Goal: Task Accomplishment & Management: Manage account settings

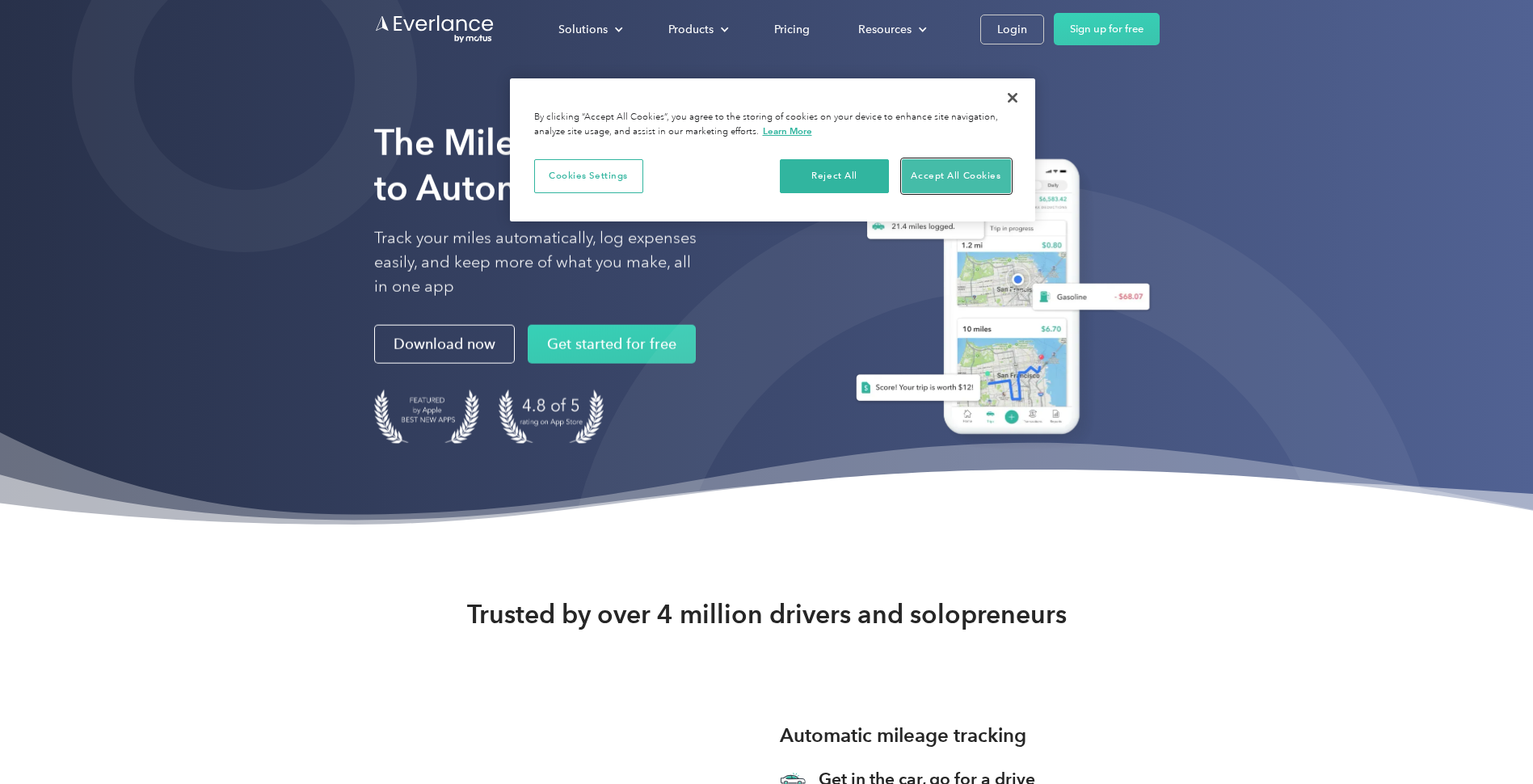
click at [943, 176] on button "Accept All Cookies" at bounding box center [956, 176] width 109 height 34
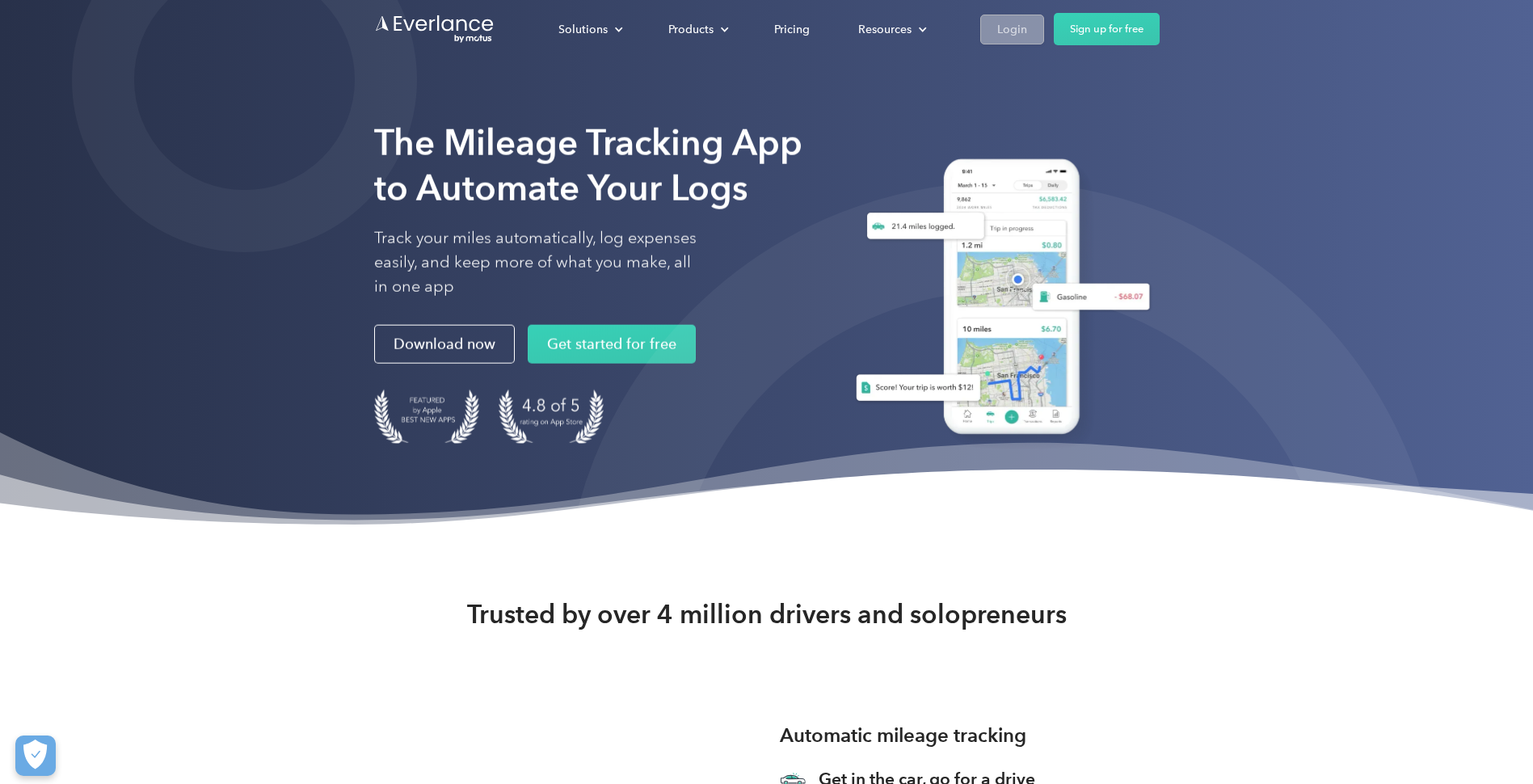
click at [1004, 28] on div "Login" at bounding box center [1013, 29] width 30 height 20
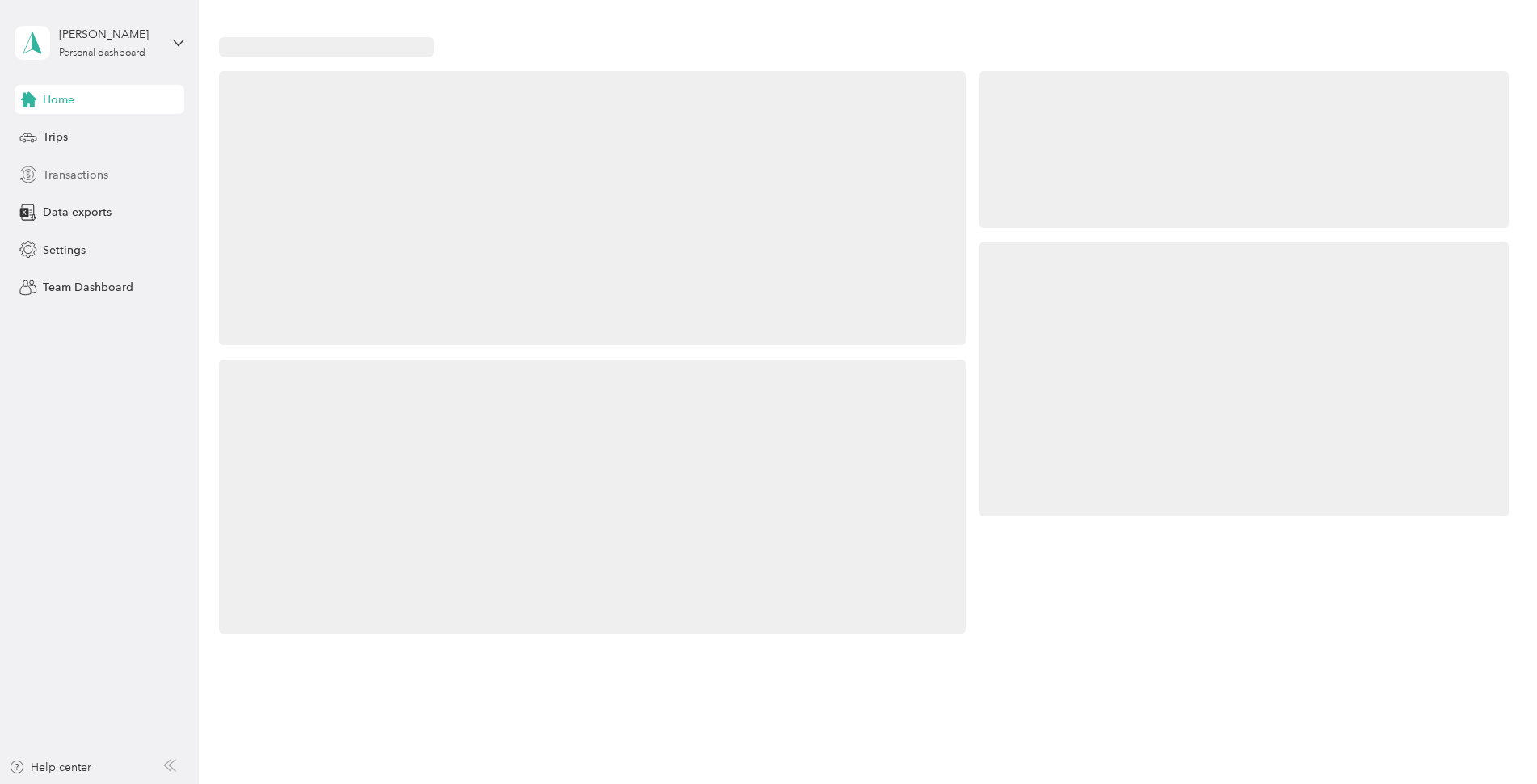
click at [89, 178] on span "Transactions" at bounding box center [75, 175] width 65 height 17
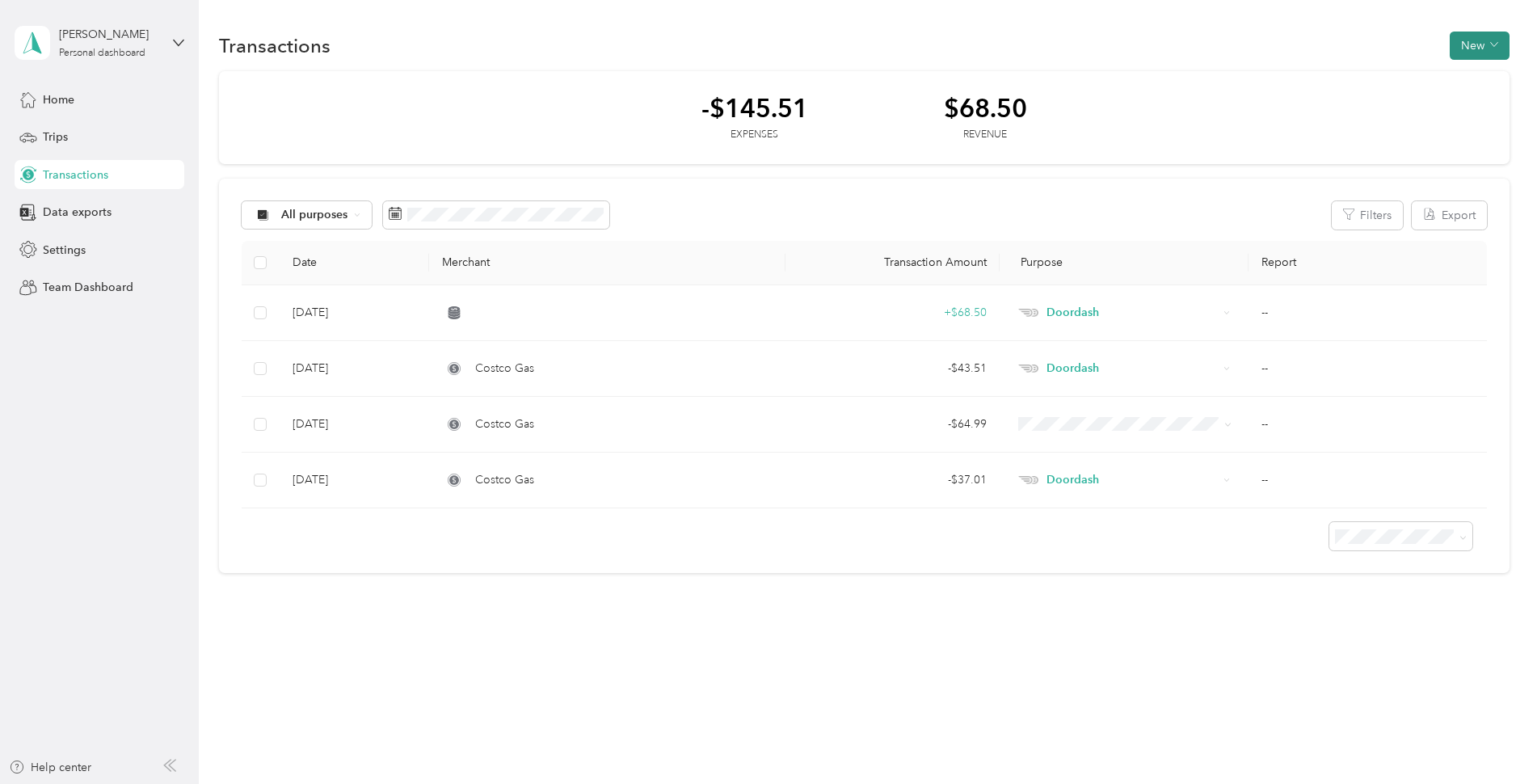
click at [1483, 44] on button "New" at bounding box center [1480, 46] width 60 height 28
click at [1472, 109] on span "Revenue" at bounding box center [1484, 104] width 44 height 17
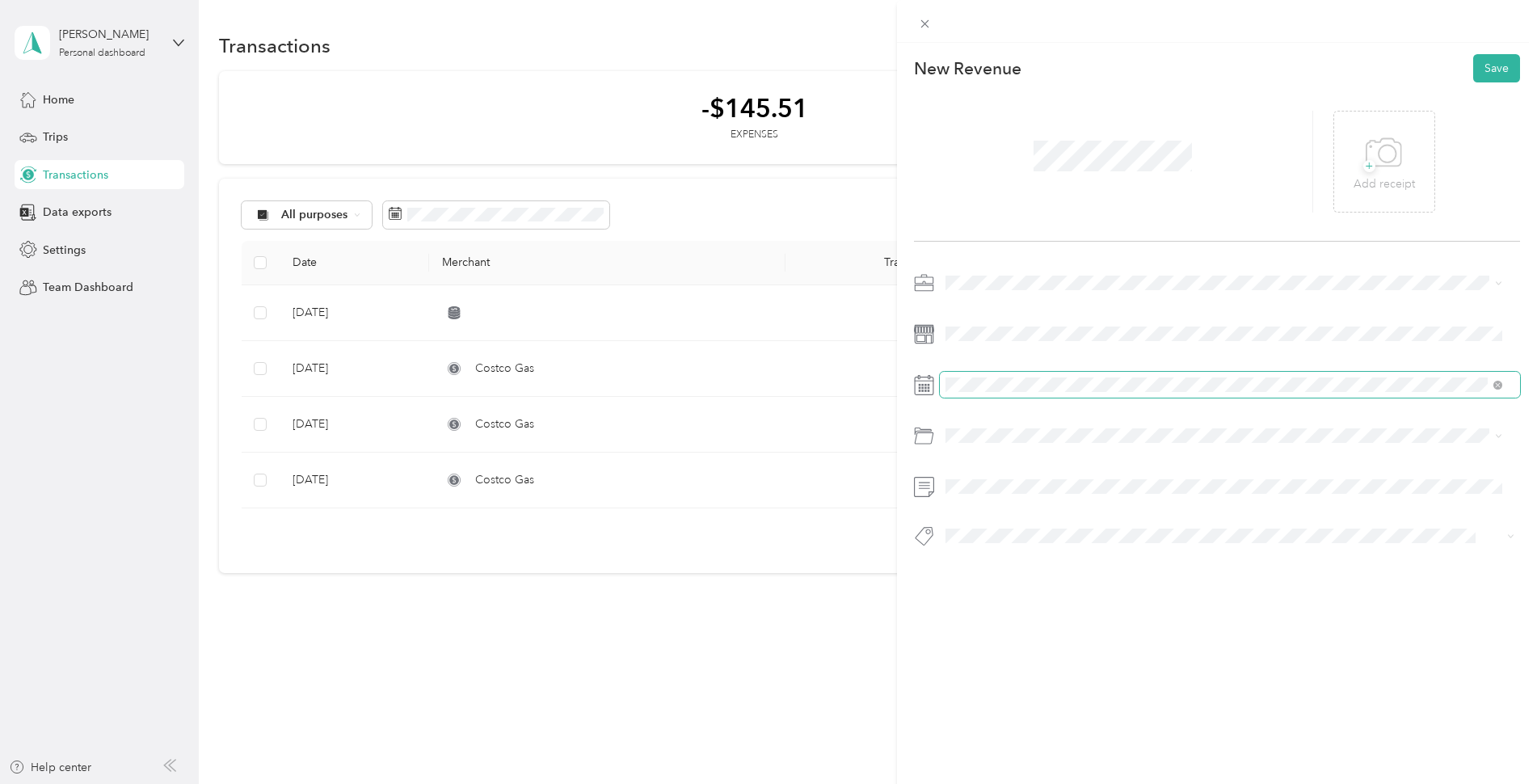
click at [1107, 395] on span at bounding box center [1230, 385] width 581 height 26
click at [1100, 610] on div "27" at bounding box center [1104, 609] width 21 height 20
click at [982, 371] on div "Doordash" at bounding box center [1224, 364] width 546 height 17
click at [1478, 70] on button "Save" at bounding box center [1497, 68] width 47 height 28
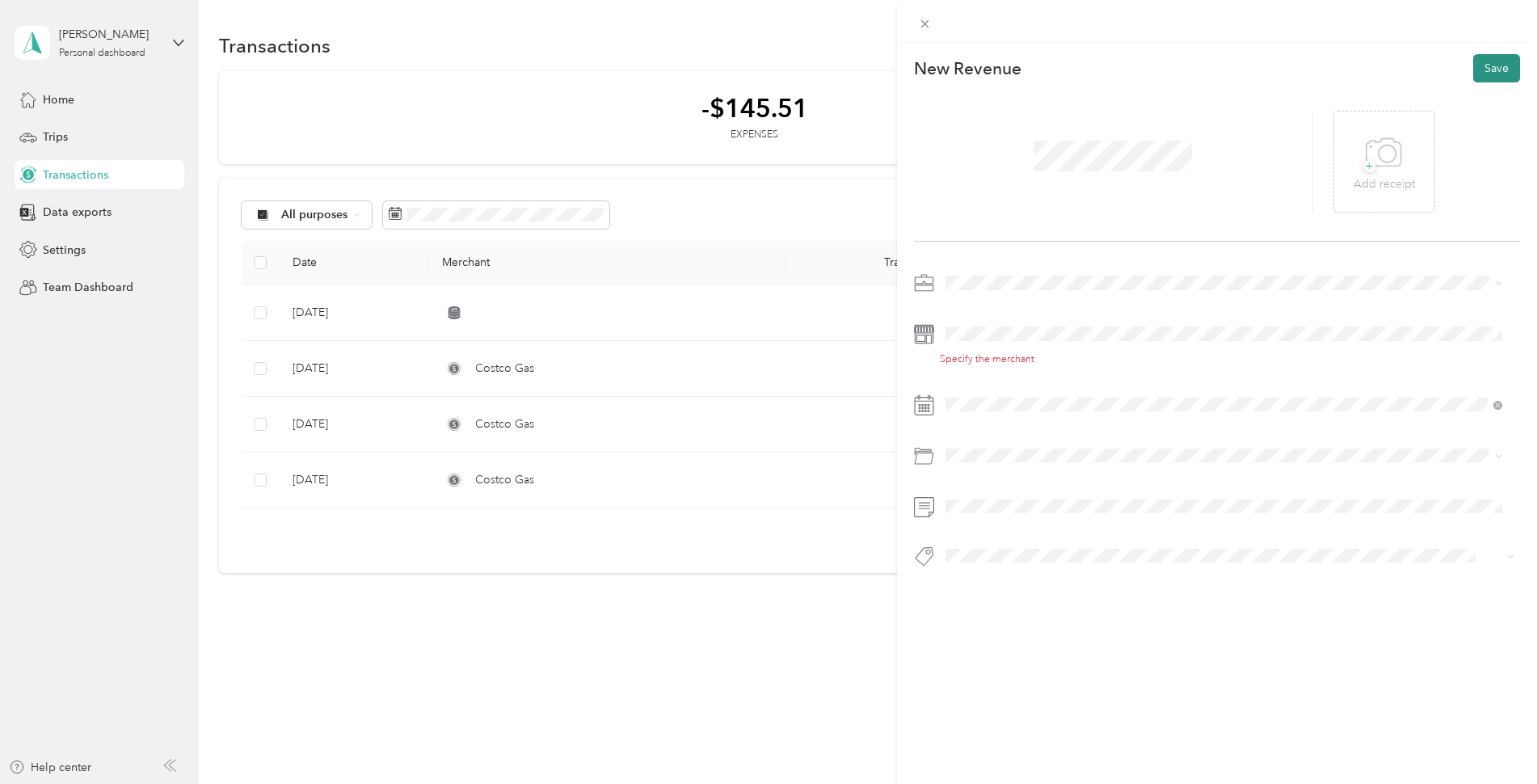
click at [1478, 70] on button "Save" at bounding box center [1497, 68] width 47 height 28
click at [921, 24] on icon at bounding box center [925, 24] width 14 height 14
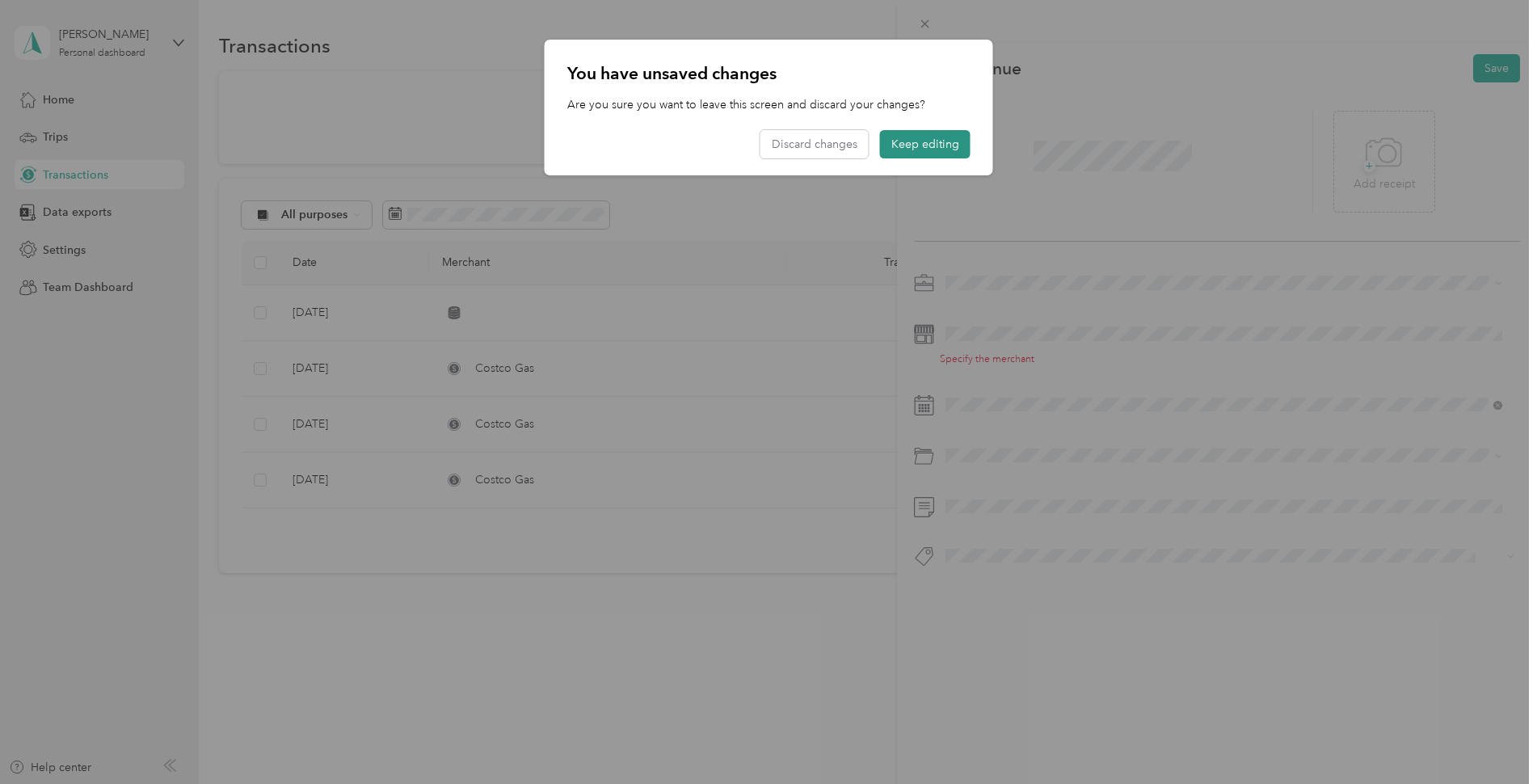
click at [934, 140] on button "Keep editing" at bounding box center [925, 144] width 91 height 28
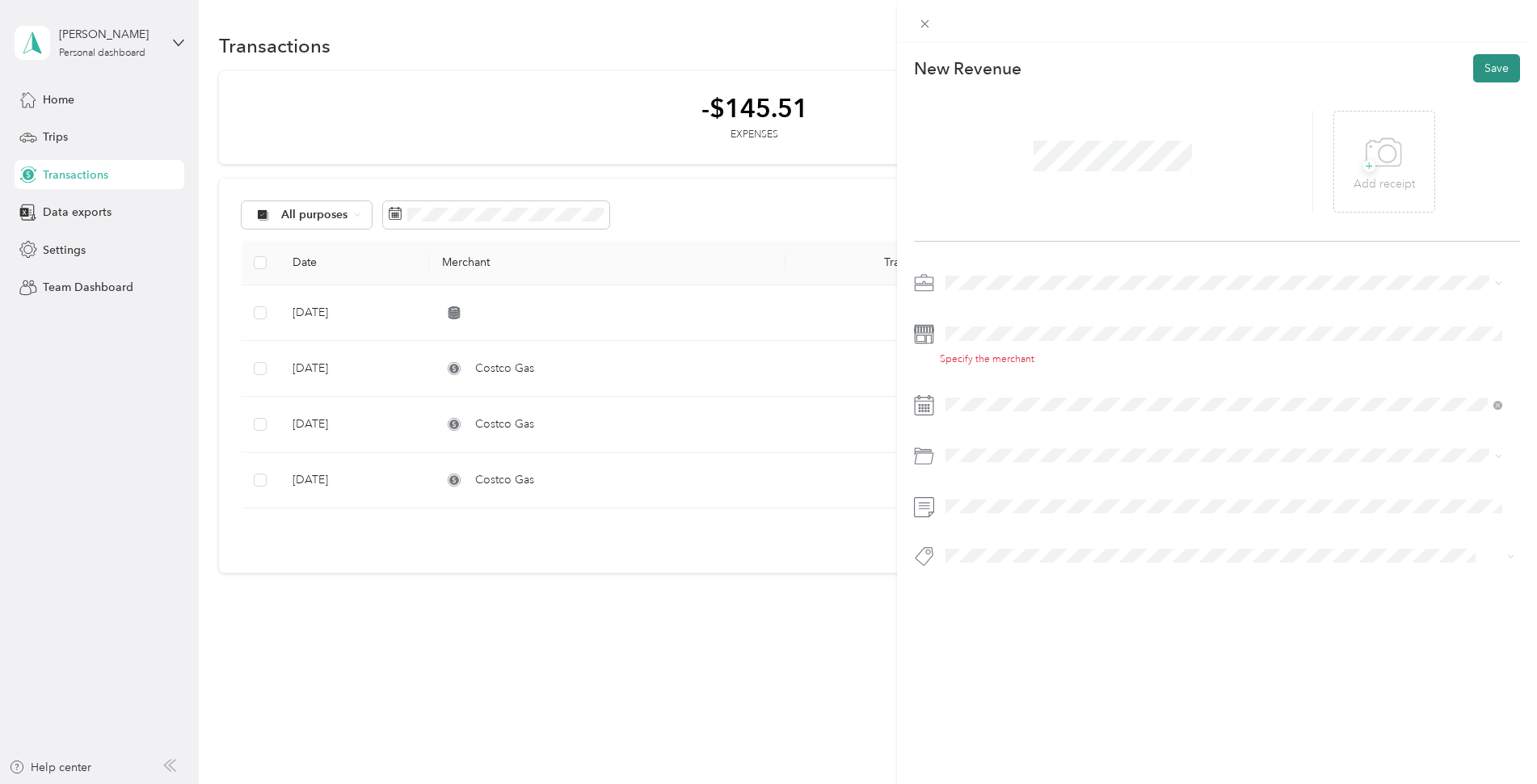
click at [1478, 61] on button "Save" at bounding box center [1497, 68] width 47 height 28
click at [918, 19] on icon at bounding box center [925, 24] width 14 height 14
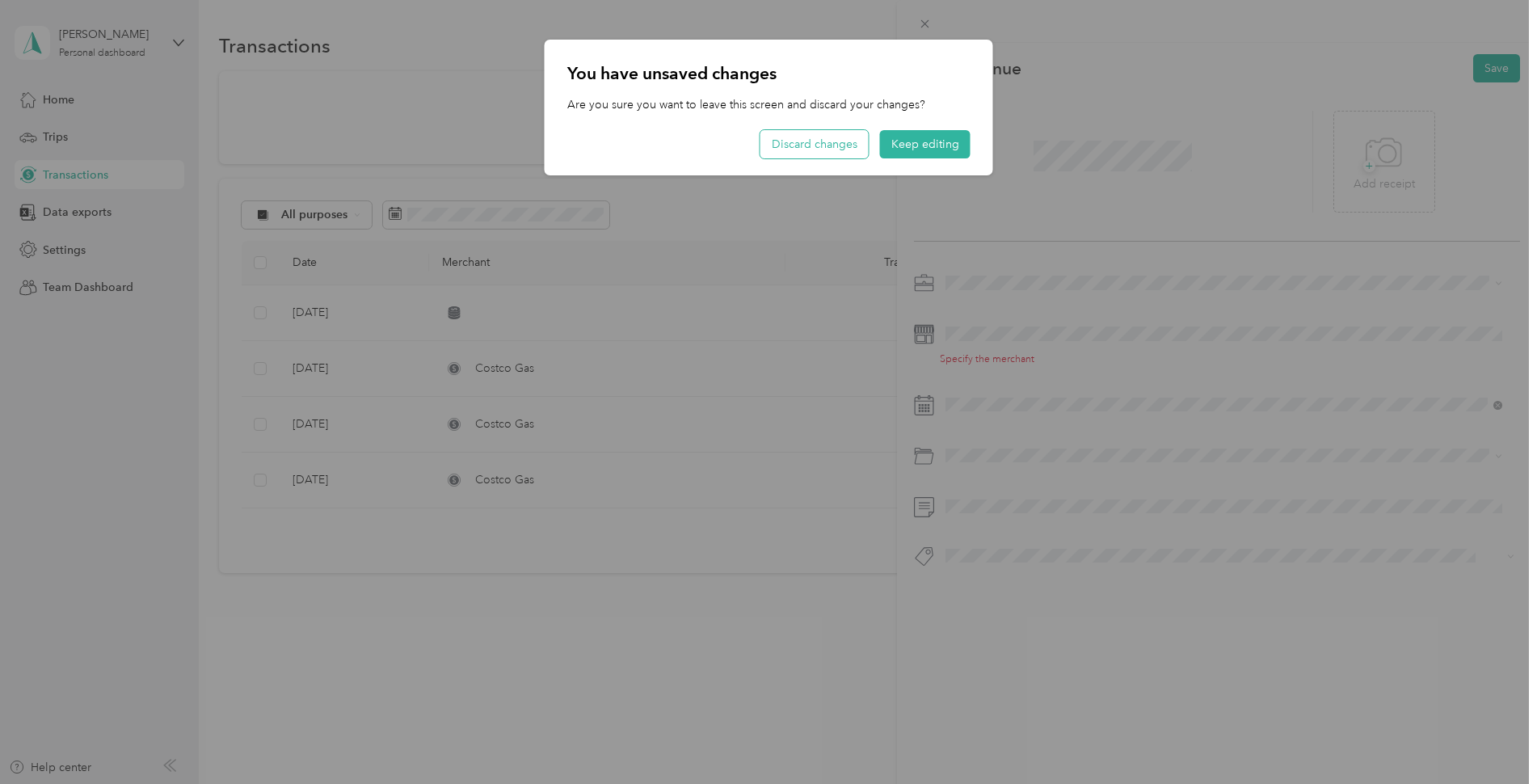
click at [851, 139] on button "Discard changes" at bounding box center [815, 144] width 108 height 28
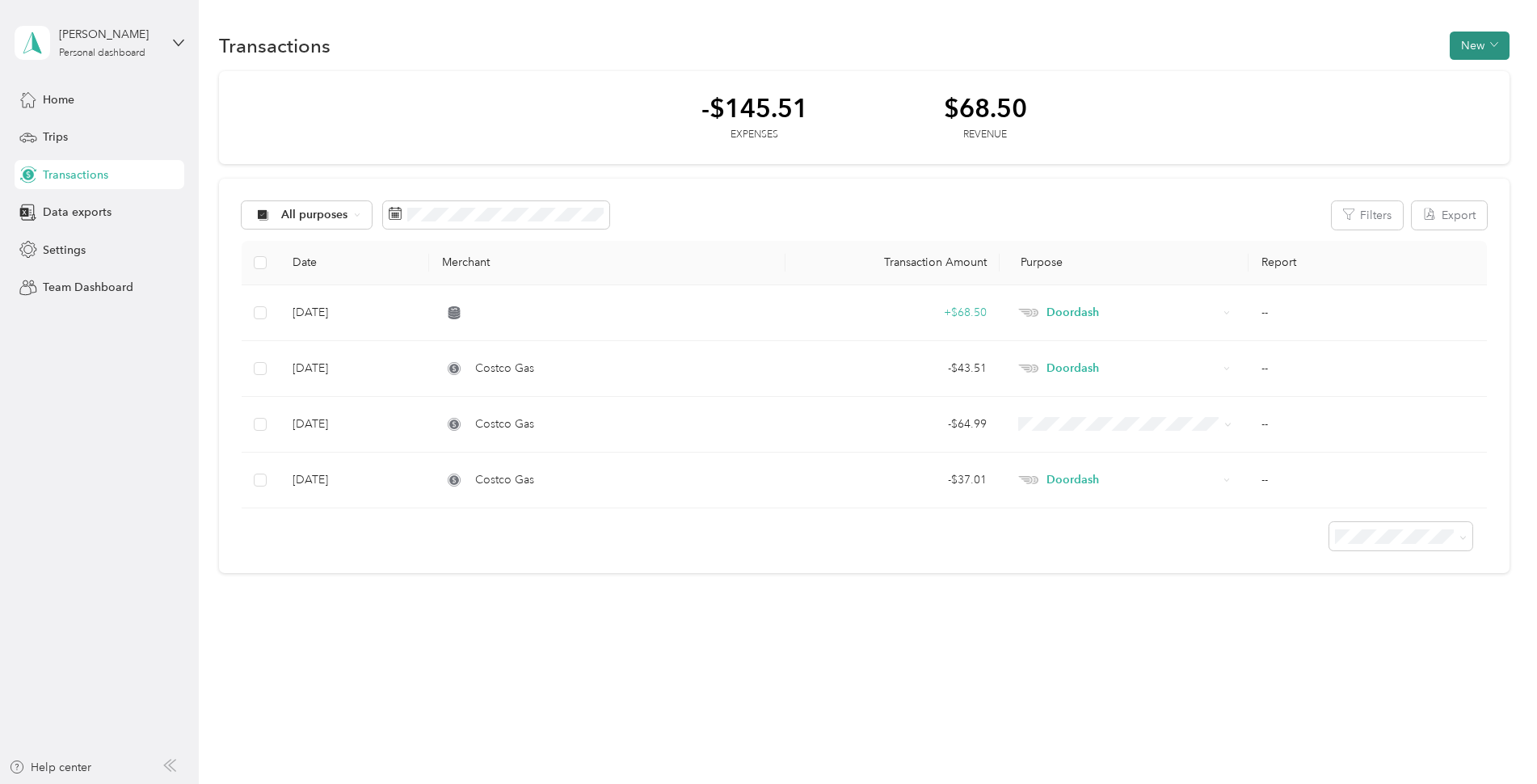
click at [1474, 47] on button "New" at bounding box center [1480, 46] width 60 height 28
click at [1494, 100] on span "Revenue" at bounding box center [1484, 104] width 44 height 17
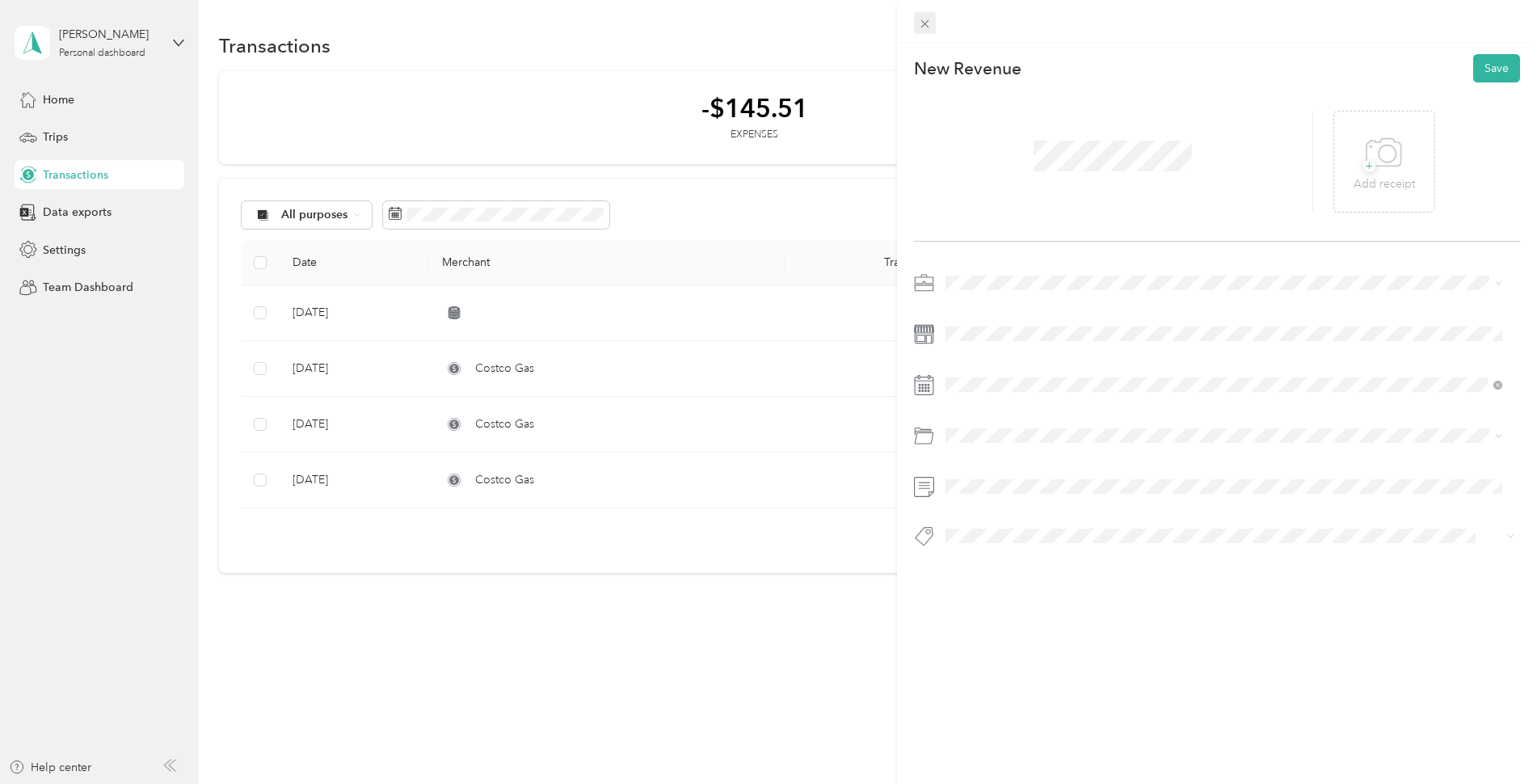
click at [931, 21] on icon at bounding box center [925, 24] width 14 height 14
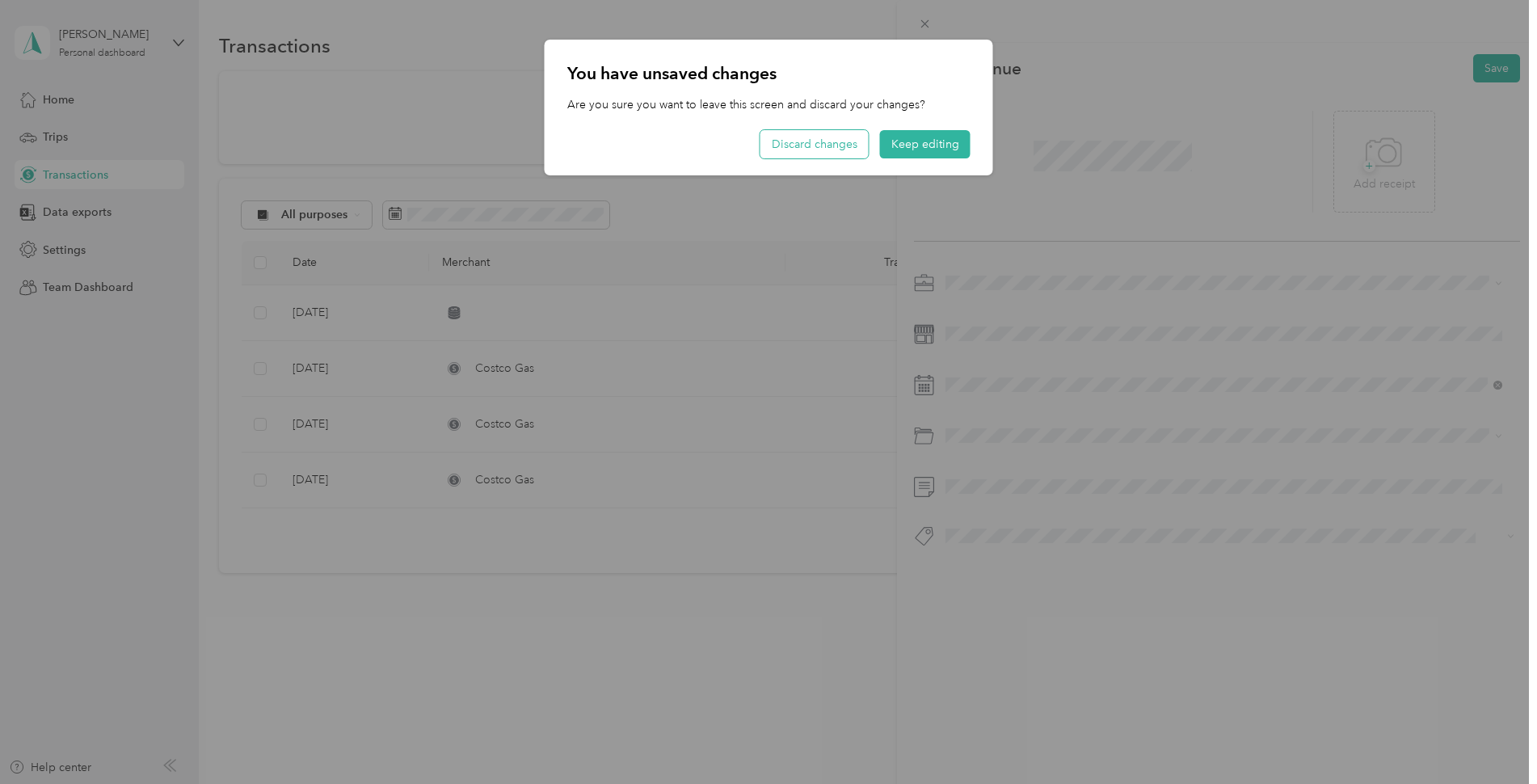
click at [838, 156] on button "Discard changes" at bounding box center [815, 144] width 108 height 28
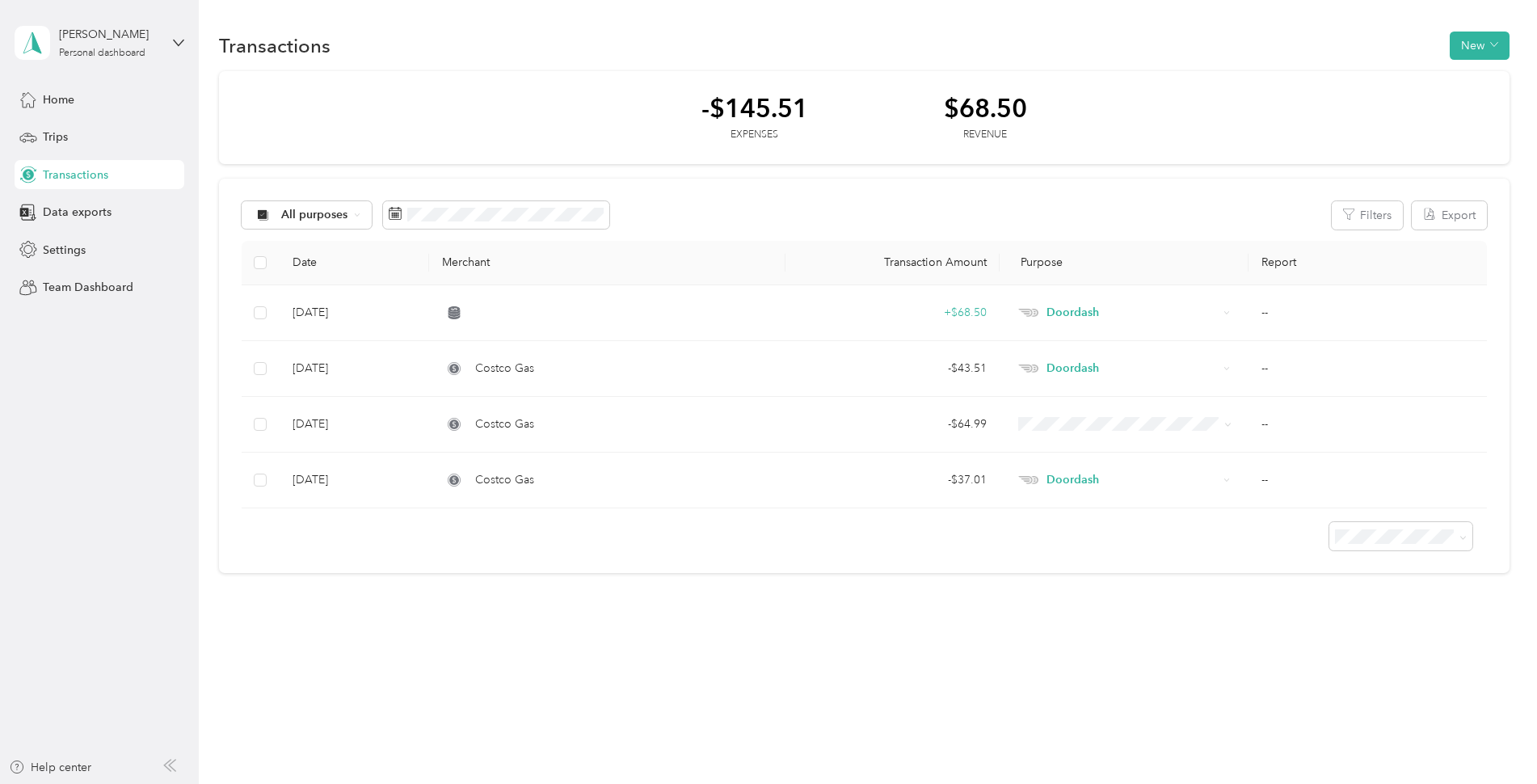
click at [456, 98] on div "-$145.51 Expenses $68.50 Revenue" at bounding box center [864, 118] width 1291 height 94
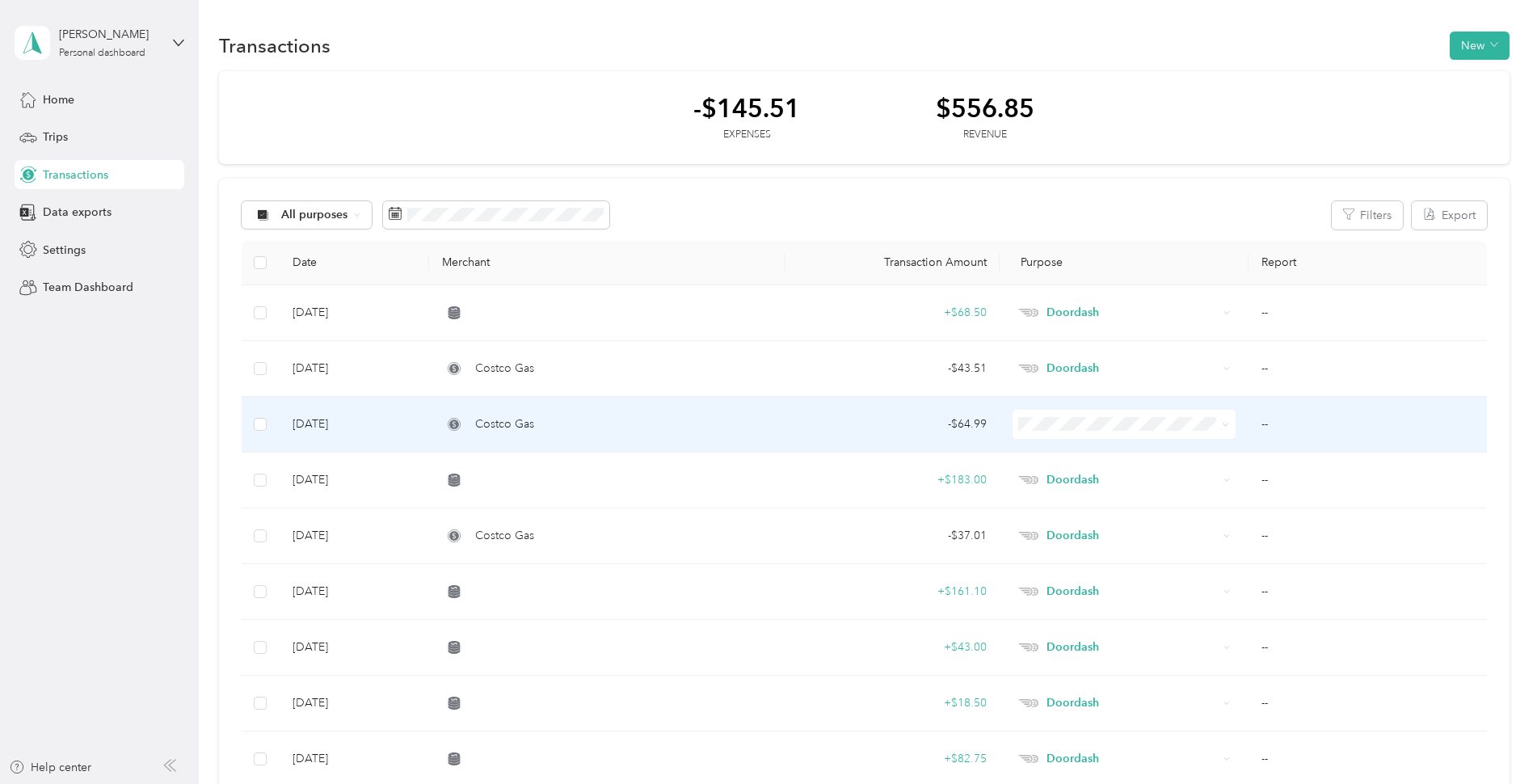
click at [1226, 428] on icon at bounding box center [1225, 424] width 7 height 7
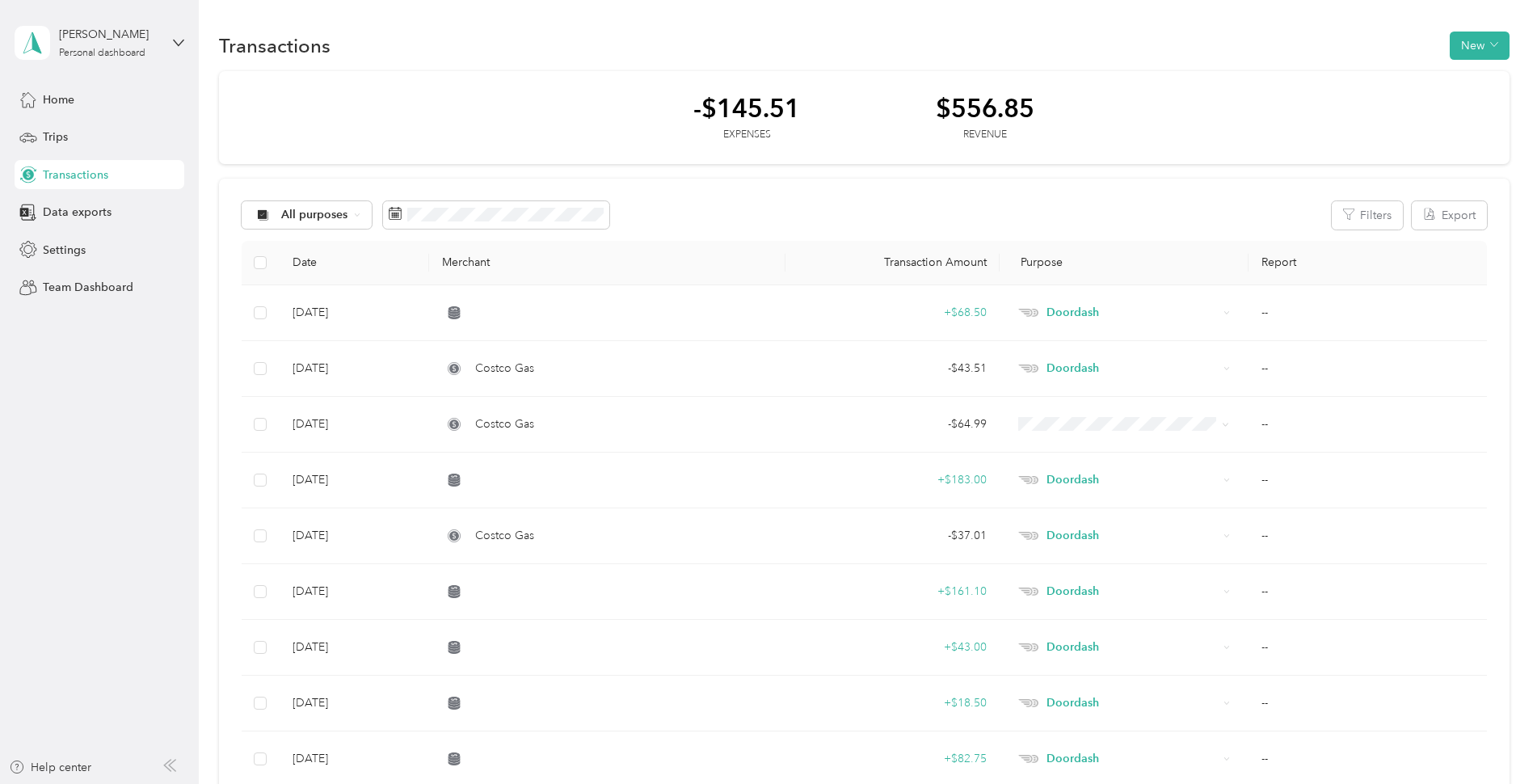
click at [118, 468] on aside "Robert Croom Sr. Personal dashboard Home Trips Transactions Data exports Settin…" at bounding box center [99, 392] width 199 height 784
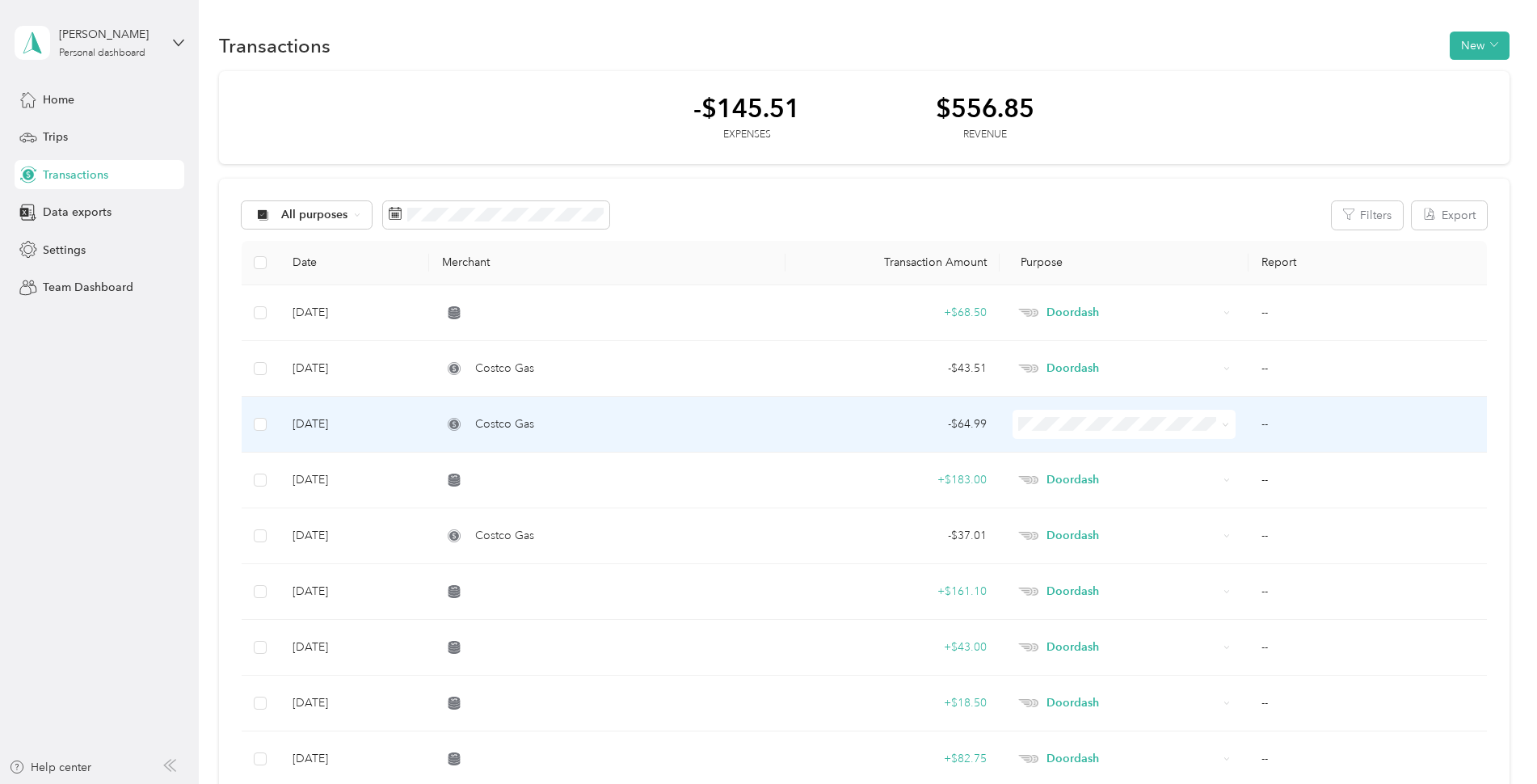
click at [331, 426] on td "Sep 28, 2025" at bounding box center [355, 425] width 150 height 56
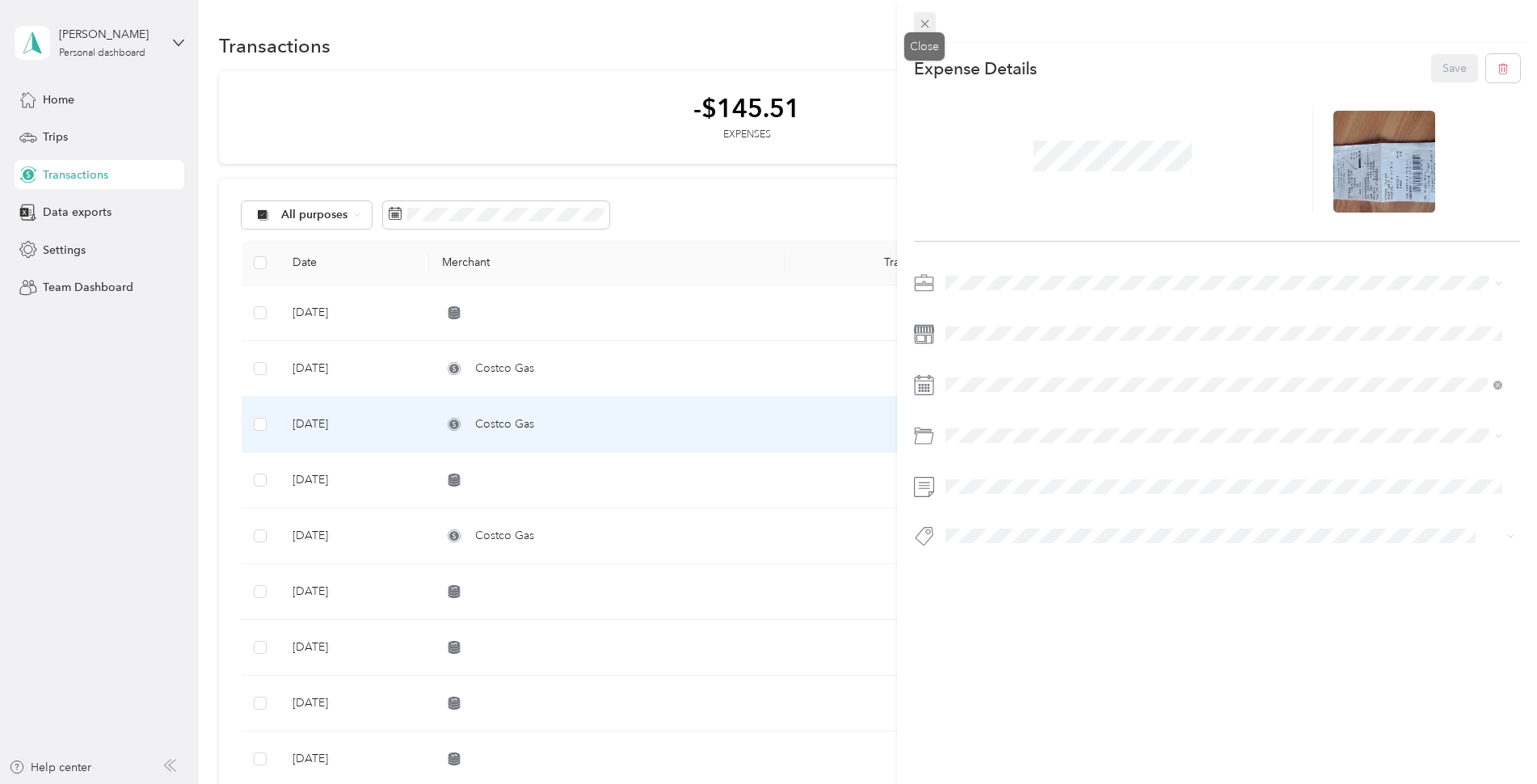
click at [930, 22] on icon at bounding box center [925, 24] width 14 height 14
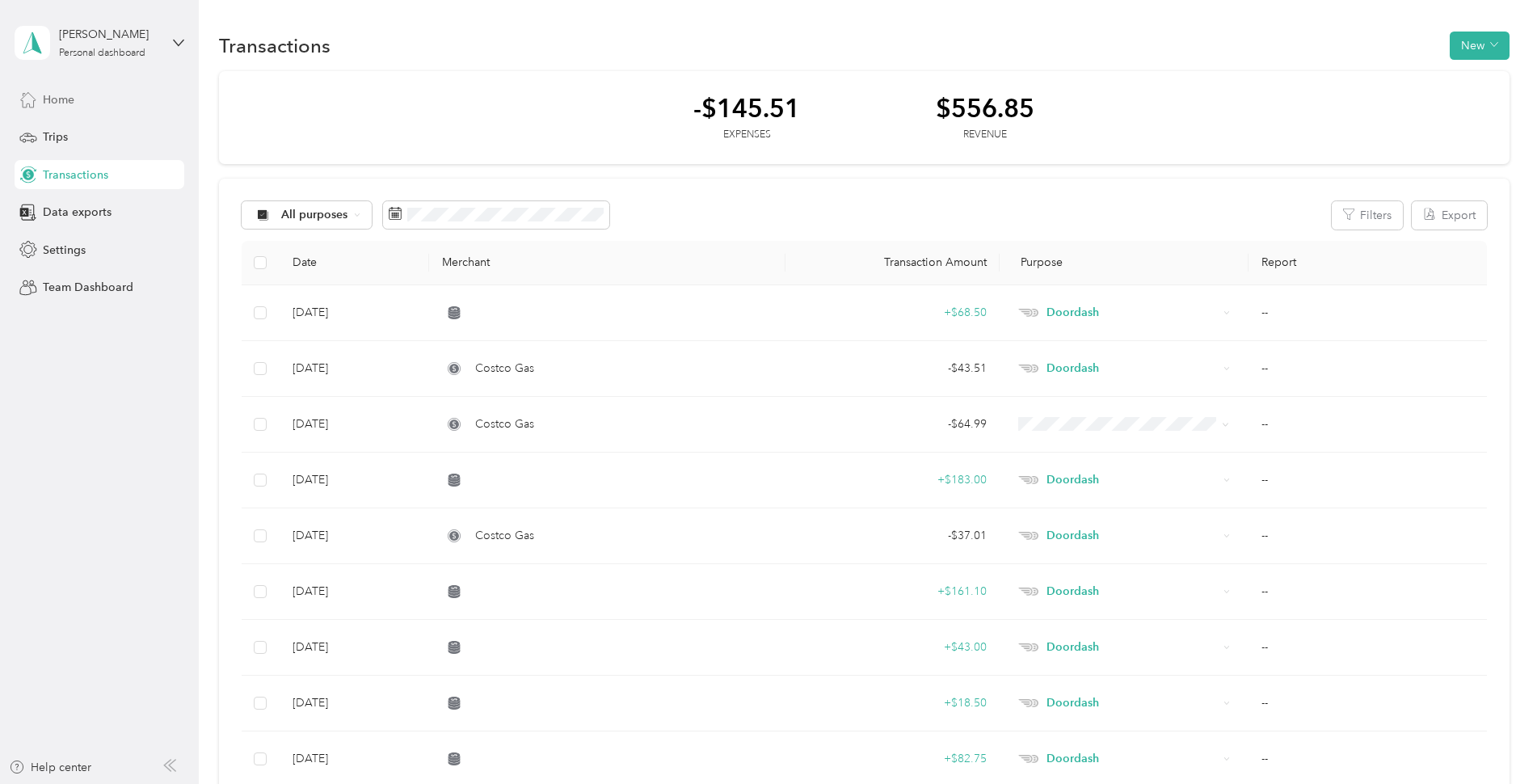
click at [70, 103] on span "Home" at bounding box center [59, 99] width 32 height 17
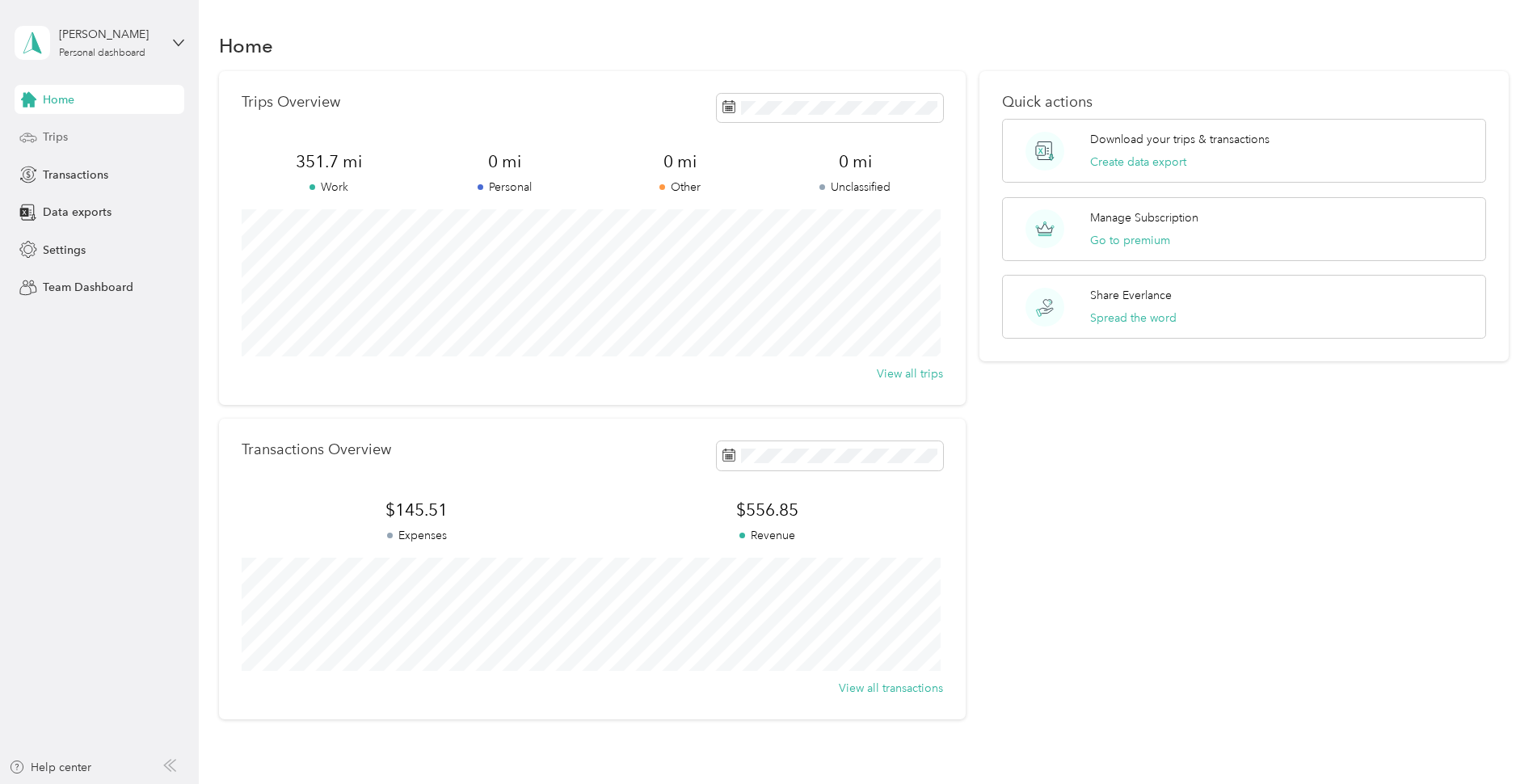
click at [103, 133] on div "Trips" at bounding box center [100, 137] width 170 height 29
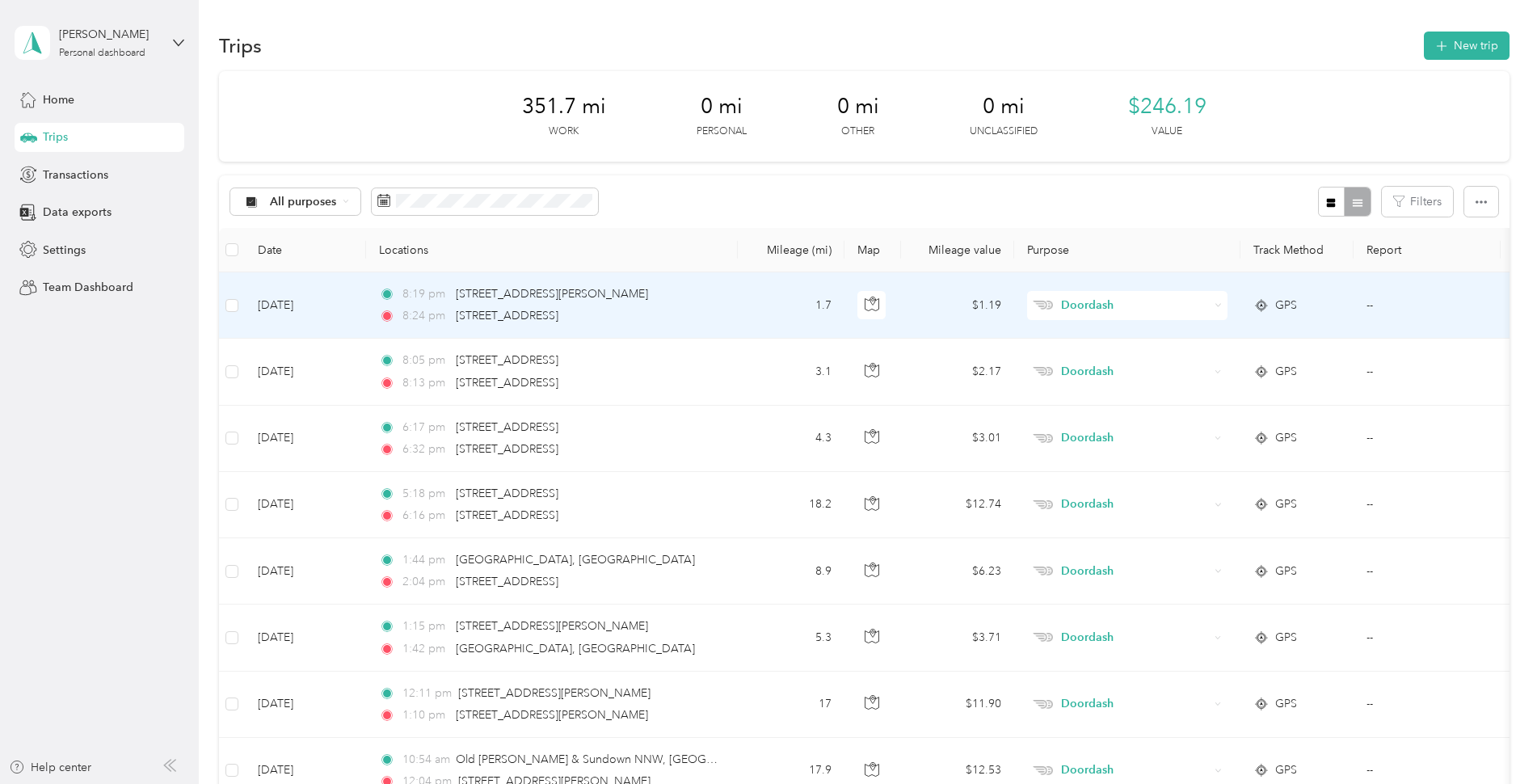
click at [762, 305] on td "1.7" at bounding box center [791, 305] width 107 height 66
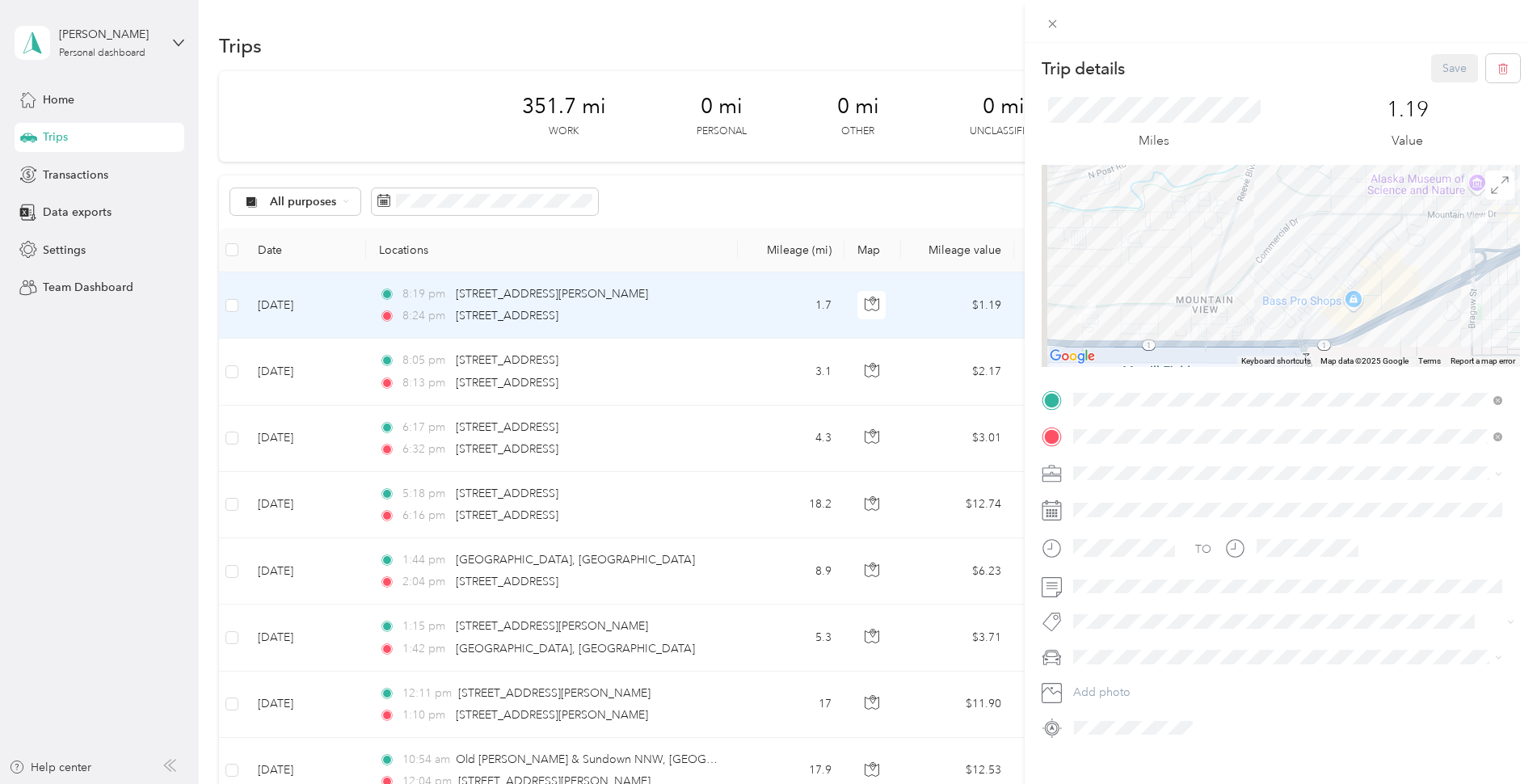
click at [741, 508] on div "Trip details Save This trip cannot be edited because it is either under review,…" at bounding box center [768, 392] width 1537 height 784
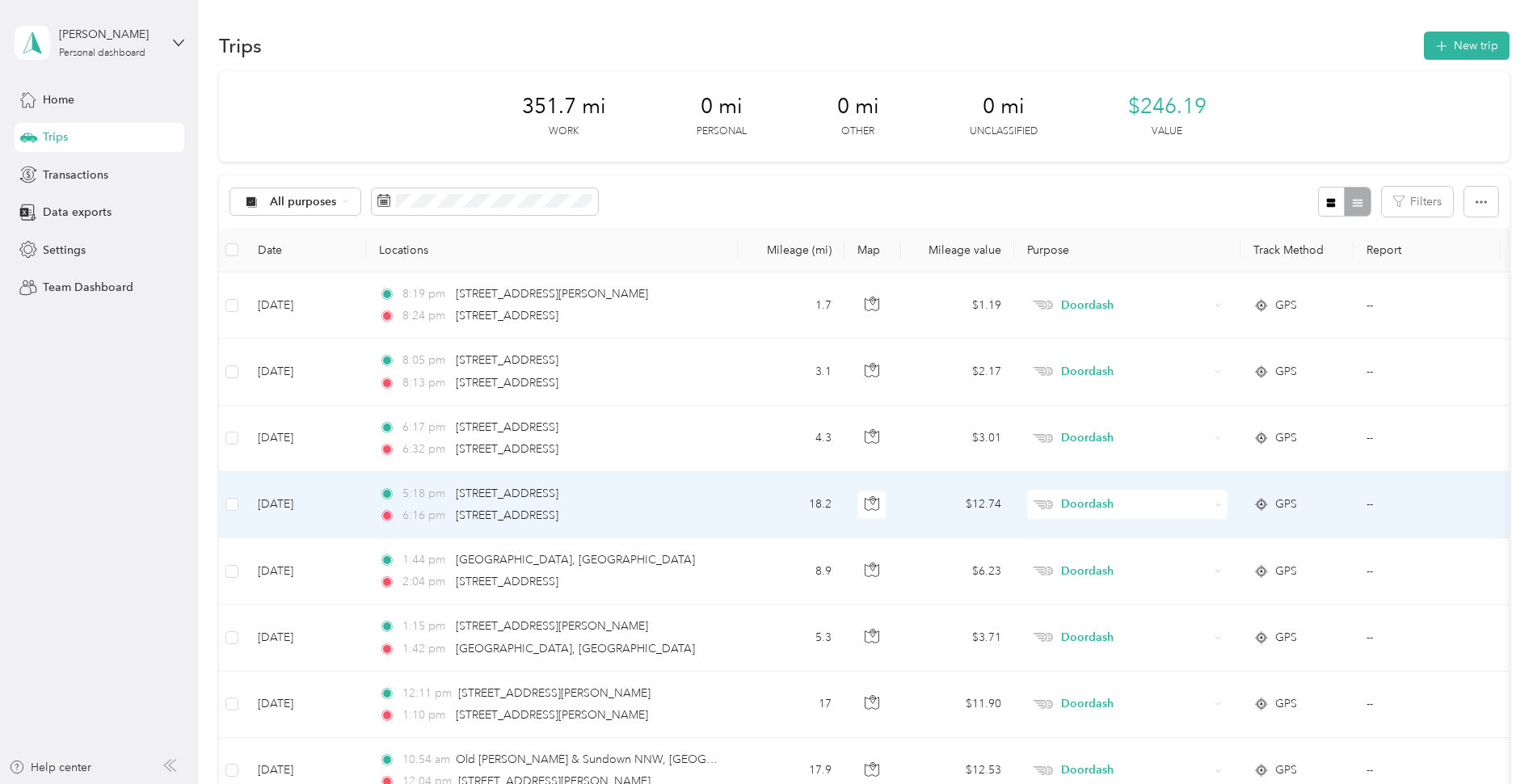
click at [749, 502] on td "18.2" at bounding box center [791, 505] width 107 height 66
click at [749, 783] on div at bounding box center [764, 784] width 1529 height 0
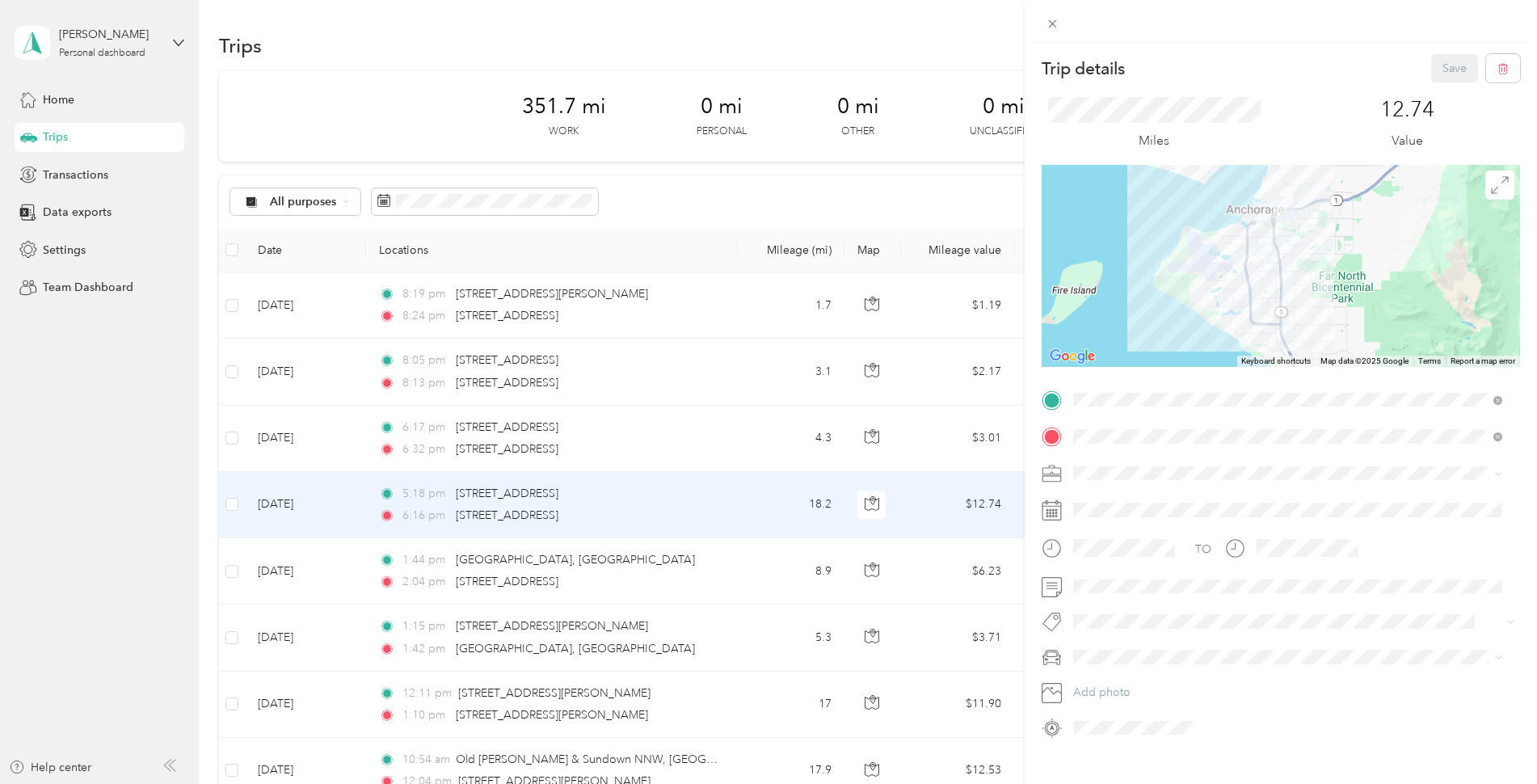
click at [74, 425] on div "Trip details Save This trip cannot be edited because it is either under review,…" at bounding box center [768, 392] width 1537 height 784
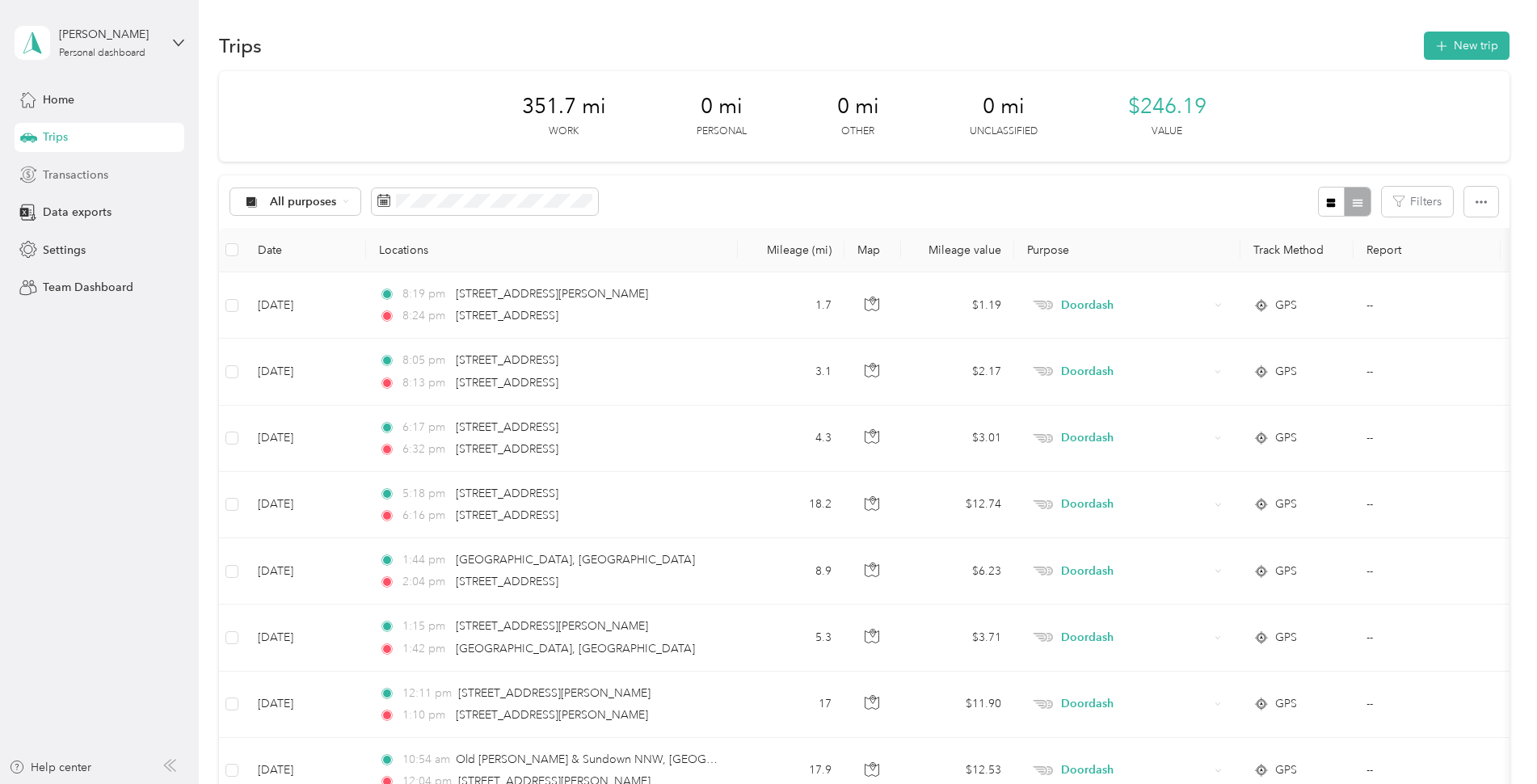
click at [64, 170] on span "Transactions" at bounding box center [75, 175] width 65 height 17
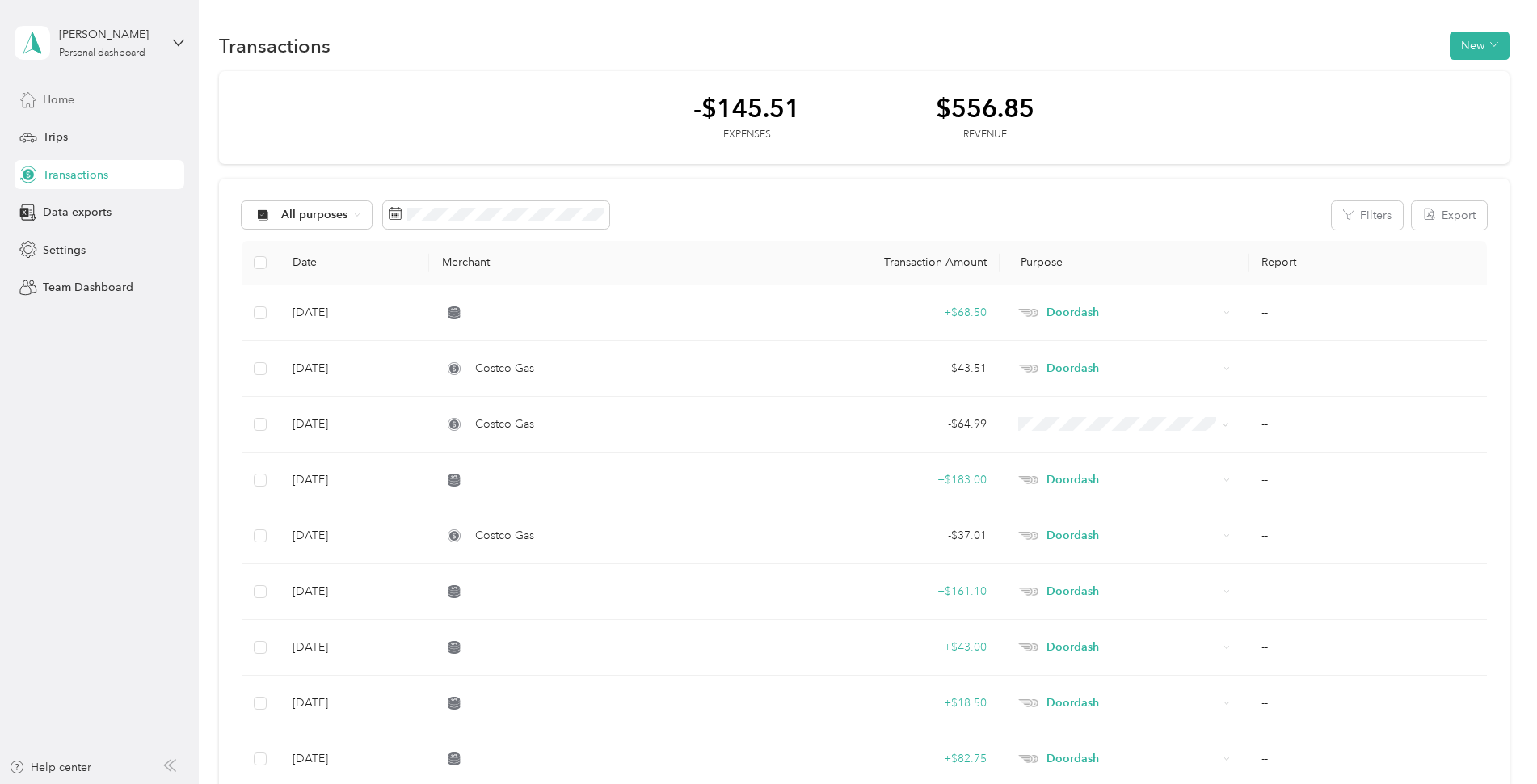
click at [84, 101] on div "Home" at bounding box center [100, 99] width 170 height 29
